Goal: Transaction & Acquisition: Purchase product/service

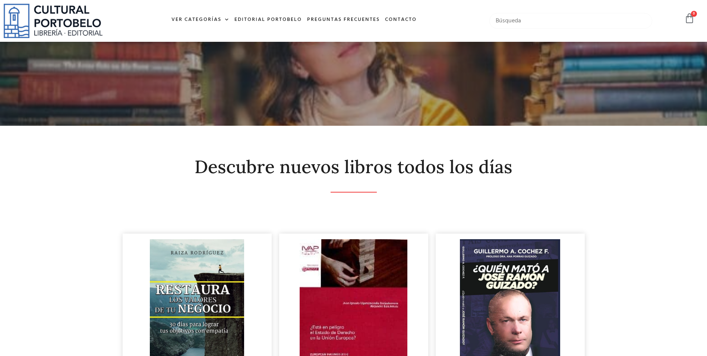
click at [551, 16] on input "text" at bounding box center [570, 21] width 163 height 16
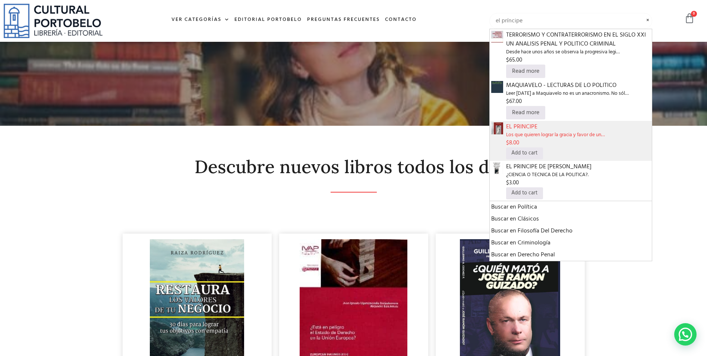
type input "el príncipe"
click at [570, 135] on span "Los que quieren lograr la gracia y favor de un…" at bounding box center [578, 134] width 144 height 7
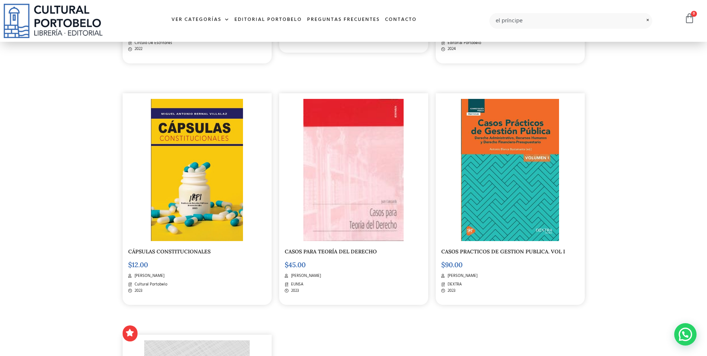
scroll to position [1118, 0]
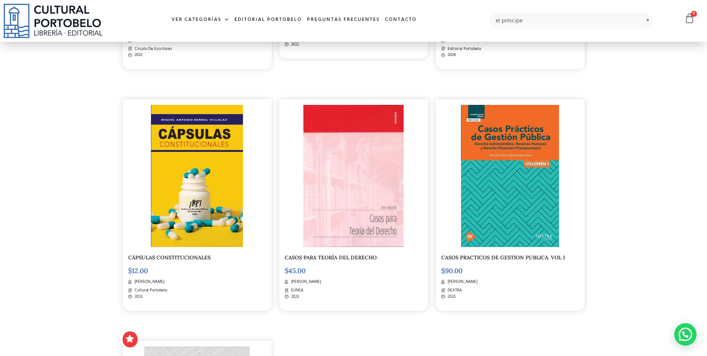
click at [224, 233] on img at bounding box center [197, 176] width 92 height 142
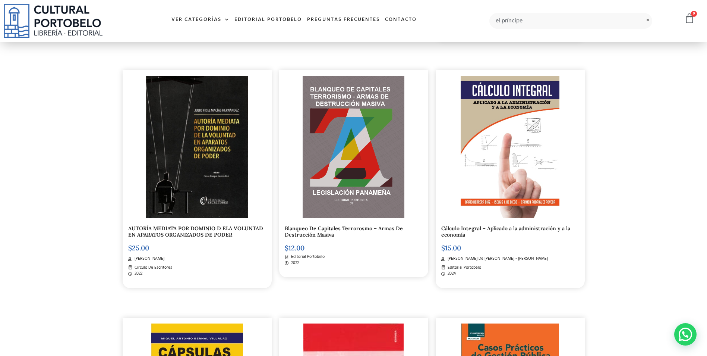
scroll to position [895, 0]
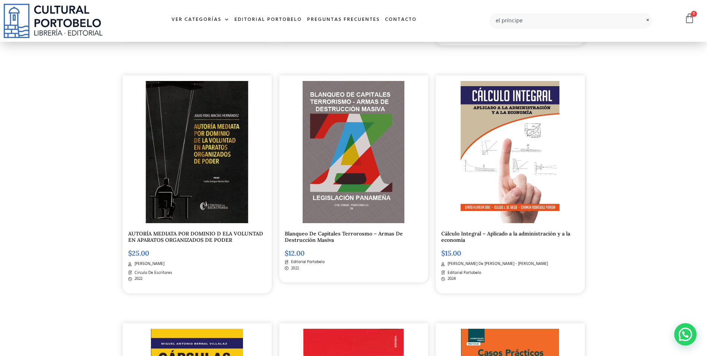
click at [372, 230] on link "Blanqueo De Capitales Terrorosmo – Armas De Destrucción Masiva" at bounding box center [344, 236] width 118 height 13
click at [225, 181] on img at bounding box center [197, 152] width 103 height 142
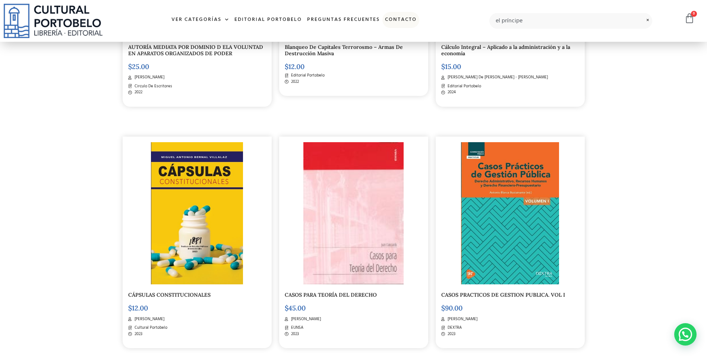
scroll to position [969, 0]
